Goal: Information Seeking & Learning: Check status

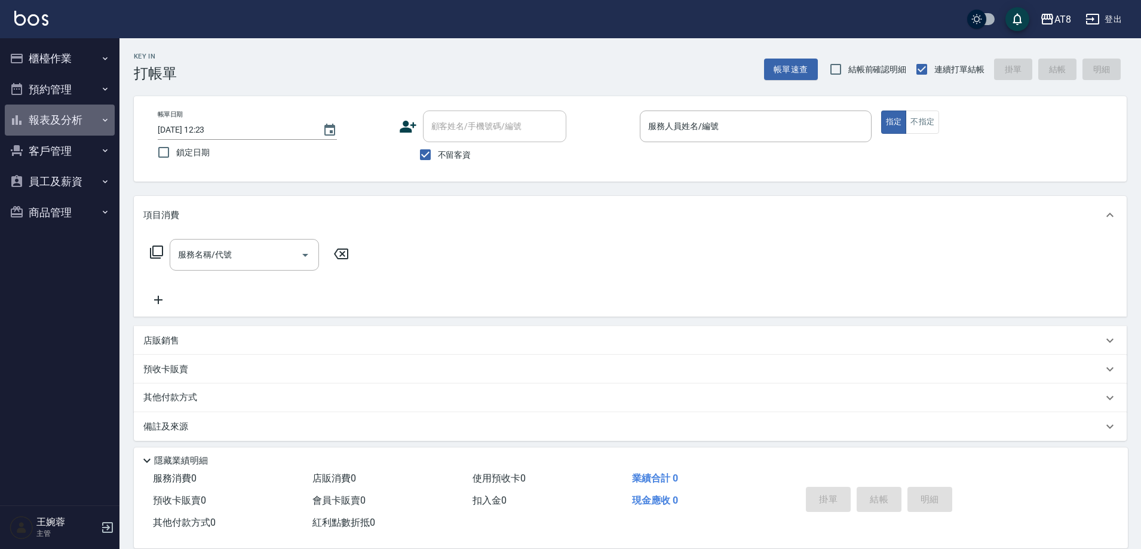
click at [70, 117] on button "報表及分析" at bounding box center [60, 120] width 110 height 31
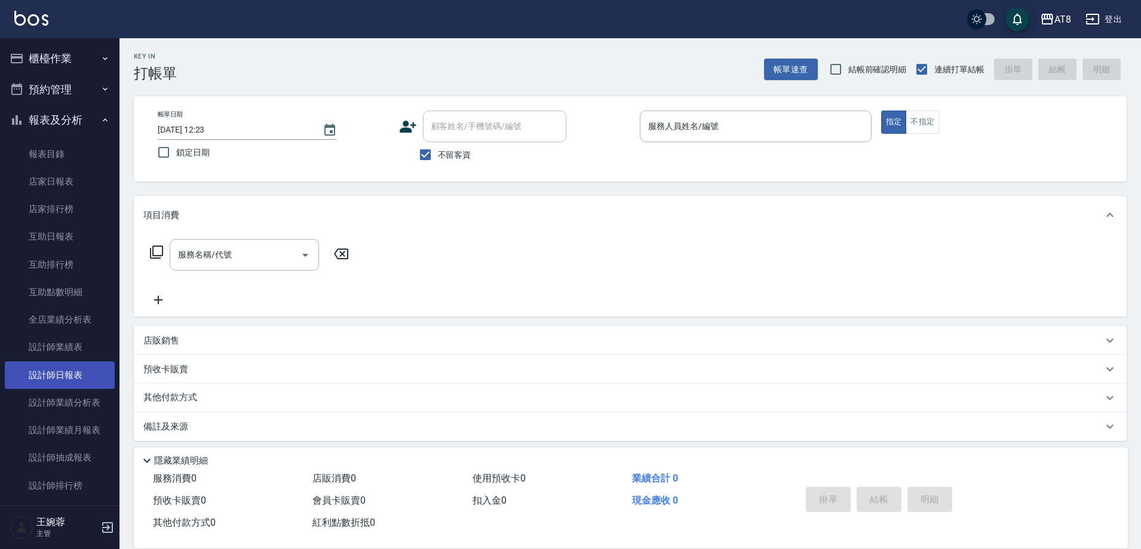
click at [60, 375] on link "設計師日報表" at bounding box center [60, 375] width 110 height 27
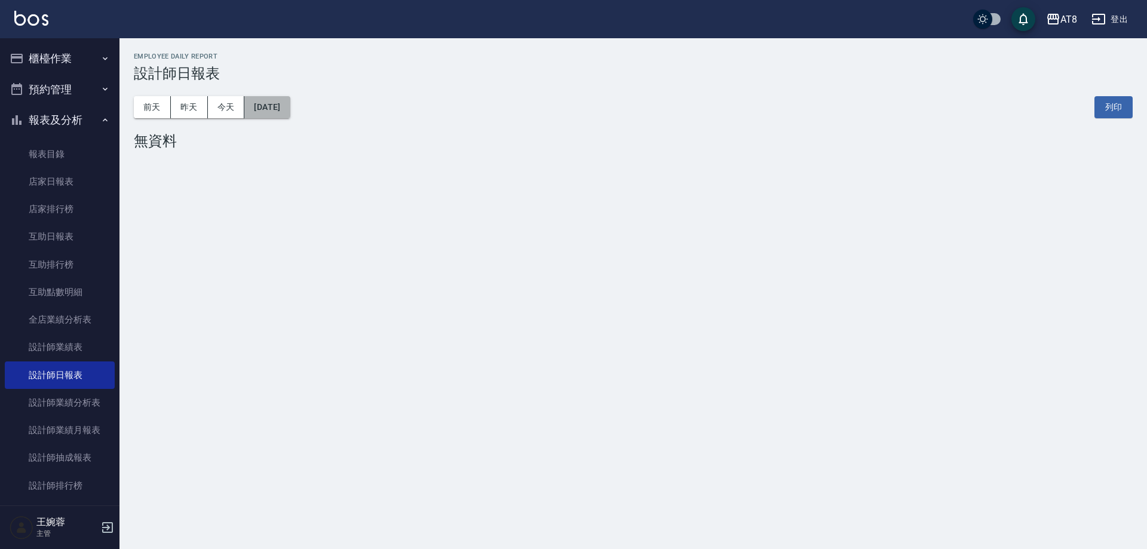
click at [277, 116] on button "[DATE]" at bounding box center [266, 107] width 45 height 22
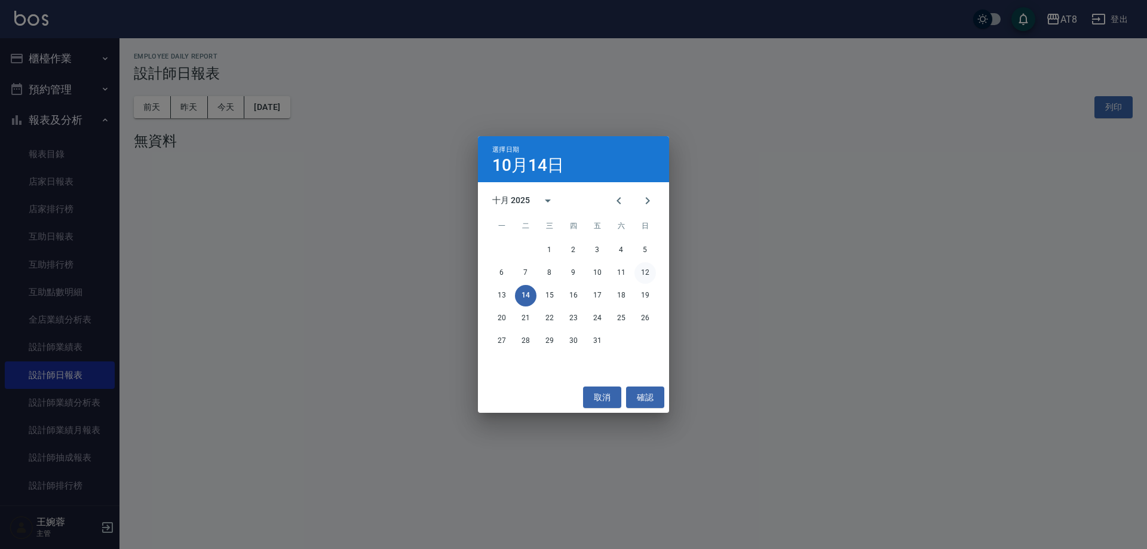
click at [647, 276] on button "12" at bounding box center [646, 273] width 22 height 22
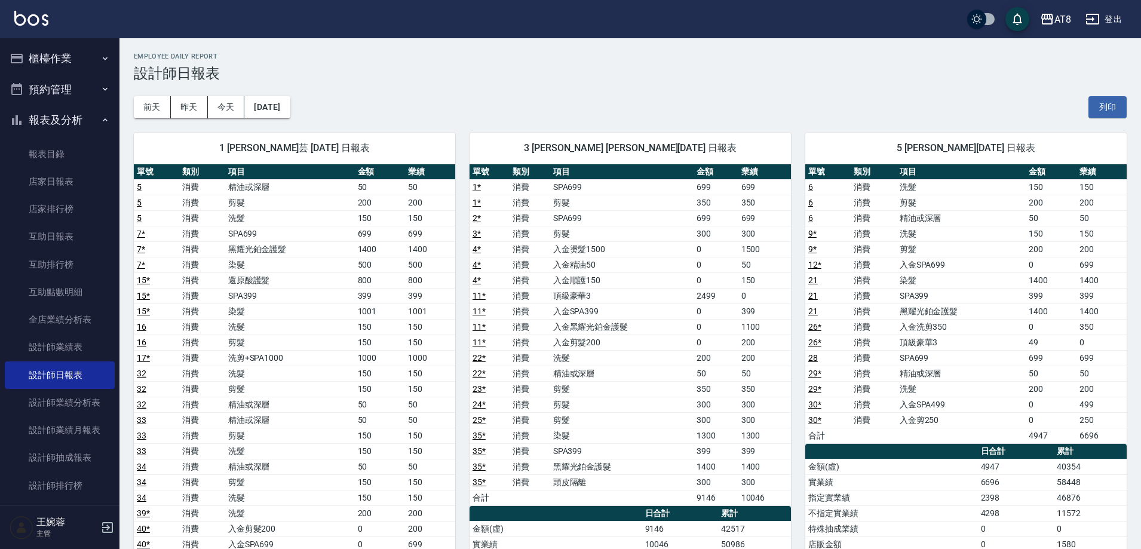
click at [54, 57] on button "櫃檯作業" at bounding box center [60, 58] width 110 height 31
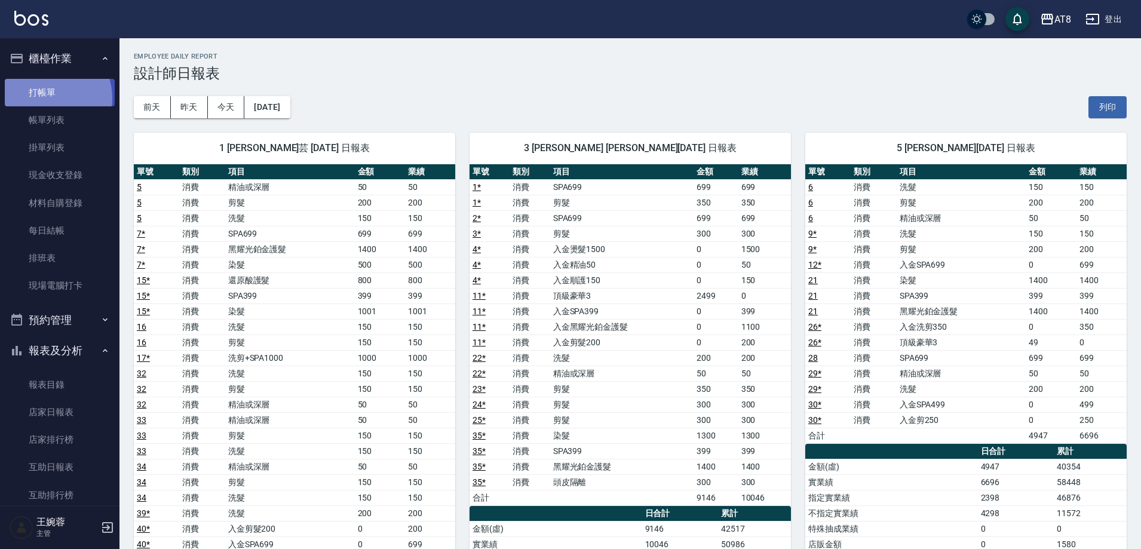
click at [50, 97] on link "打帳單" at bounding box center [60, 92] width 110 height 27
